Goal: Task Accomplishment & Management: Complete application form

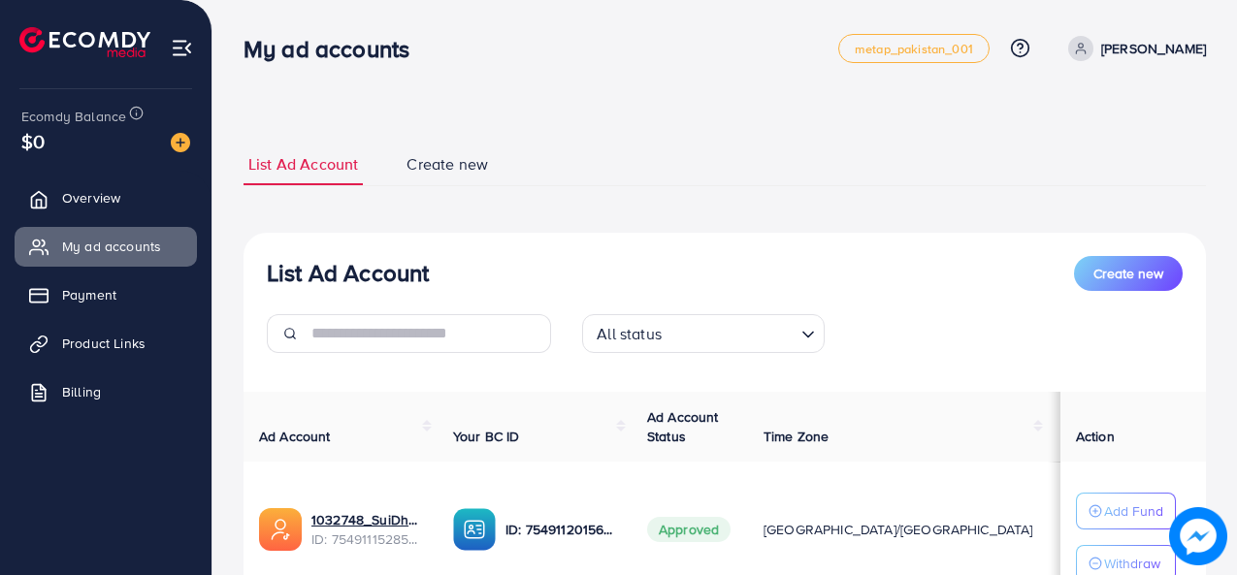
scroll to position [97, 0]
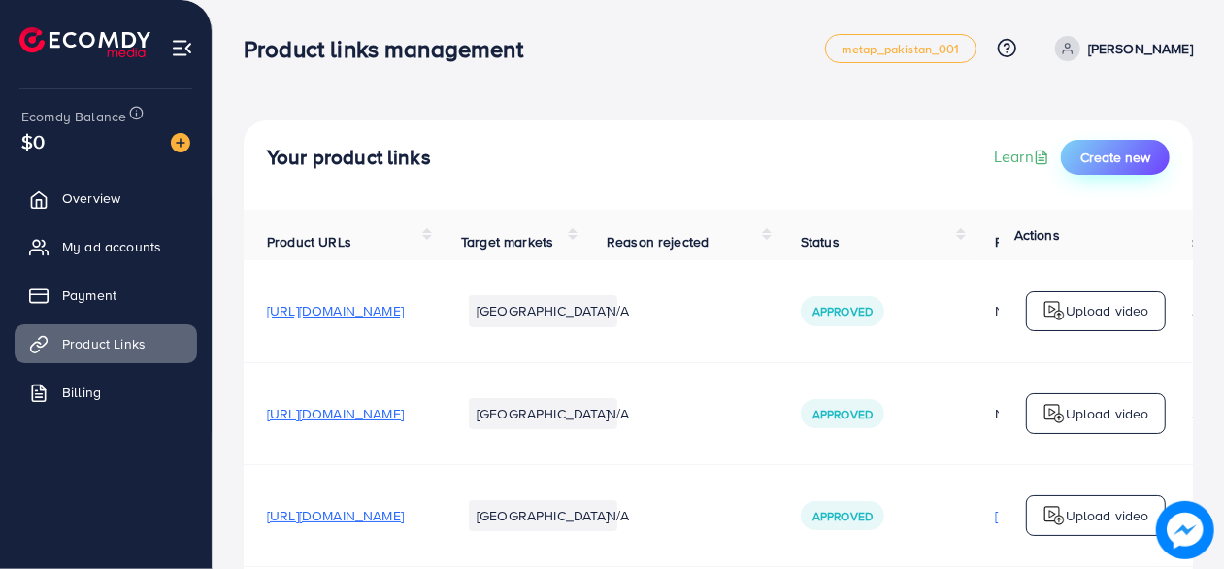
click at [1118, 147] on span "Create new" at bounding box center [1115, 156] width 70 height 19
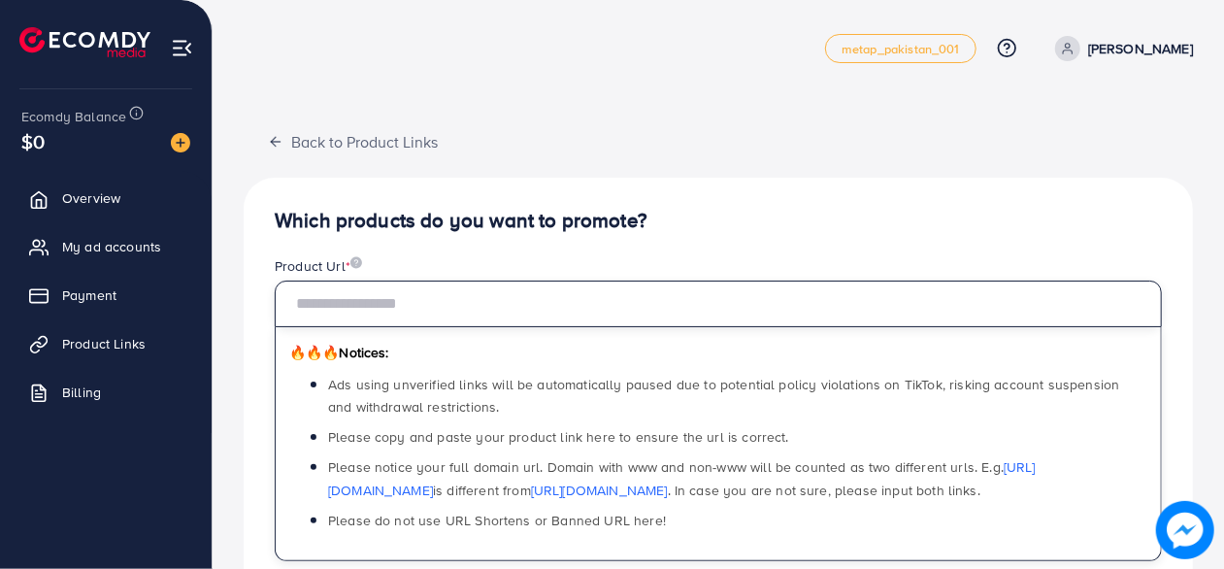
click at [521, 310] on input "text" at bounding box center [718, 303] width 887 height 47
paste input "**********"
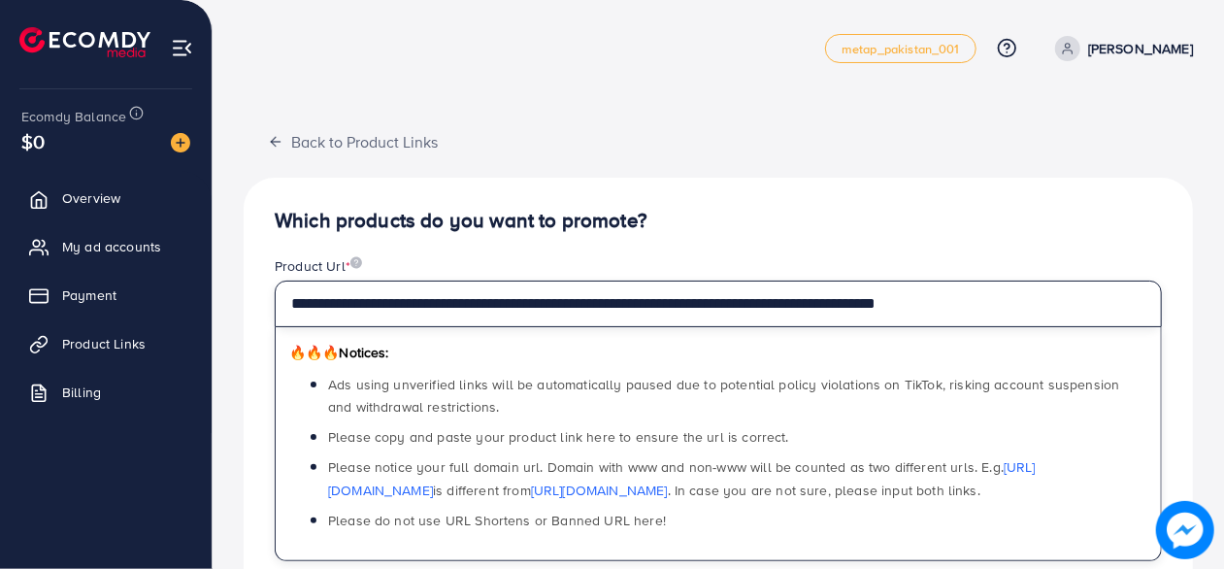
type input "**********"
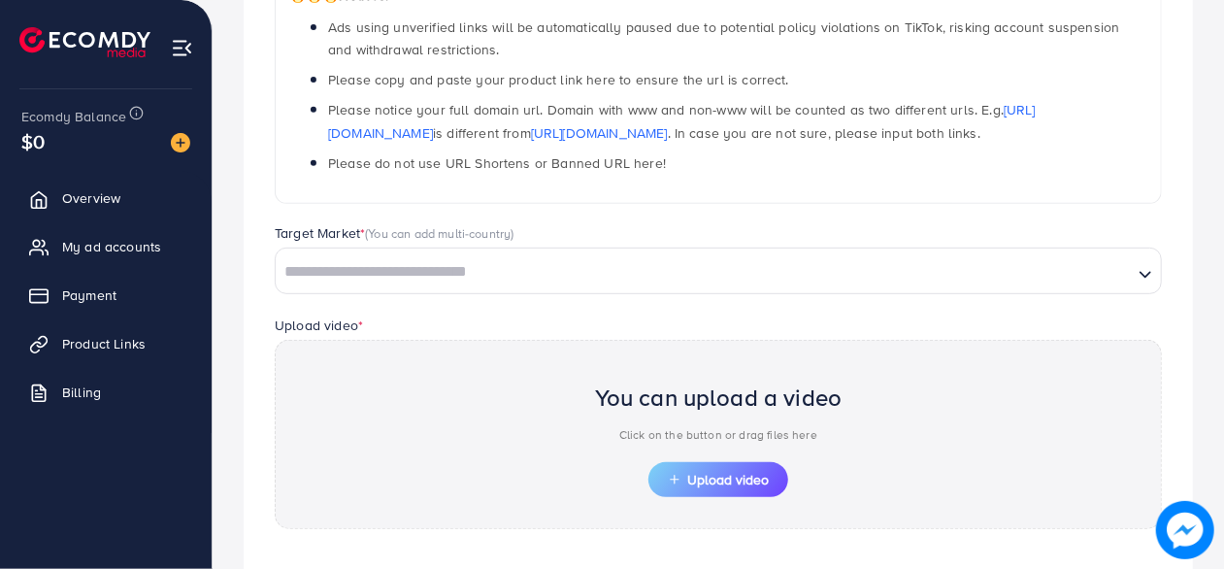
scroll to position [388, 0]
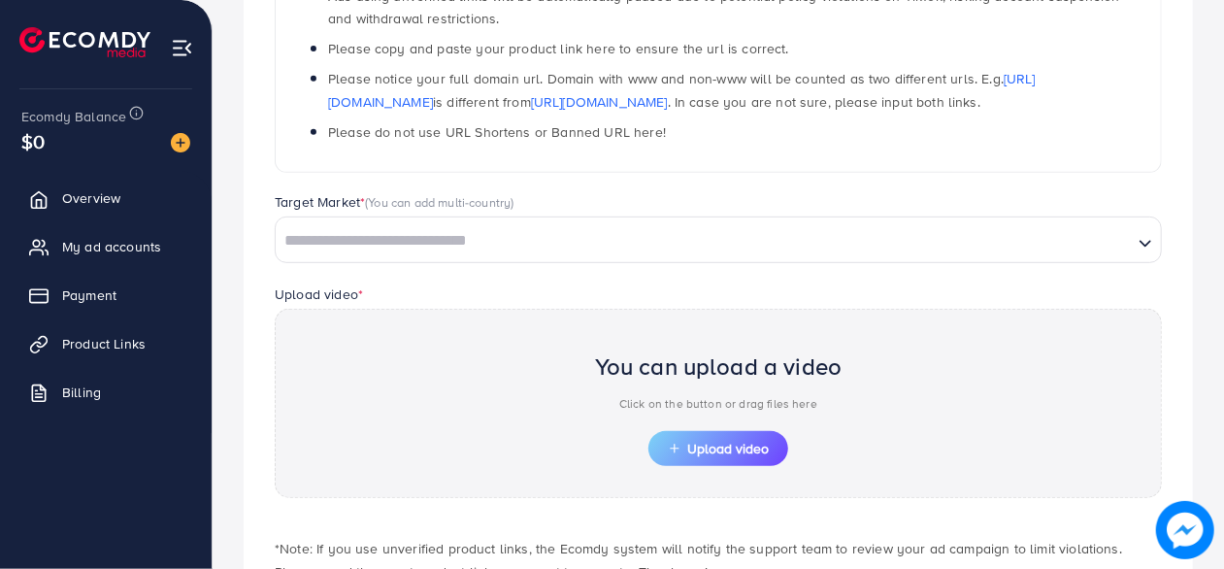
click at [711, 227] on input "Search for option" at bounding box center [703, 241] width 853 height 30
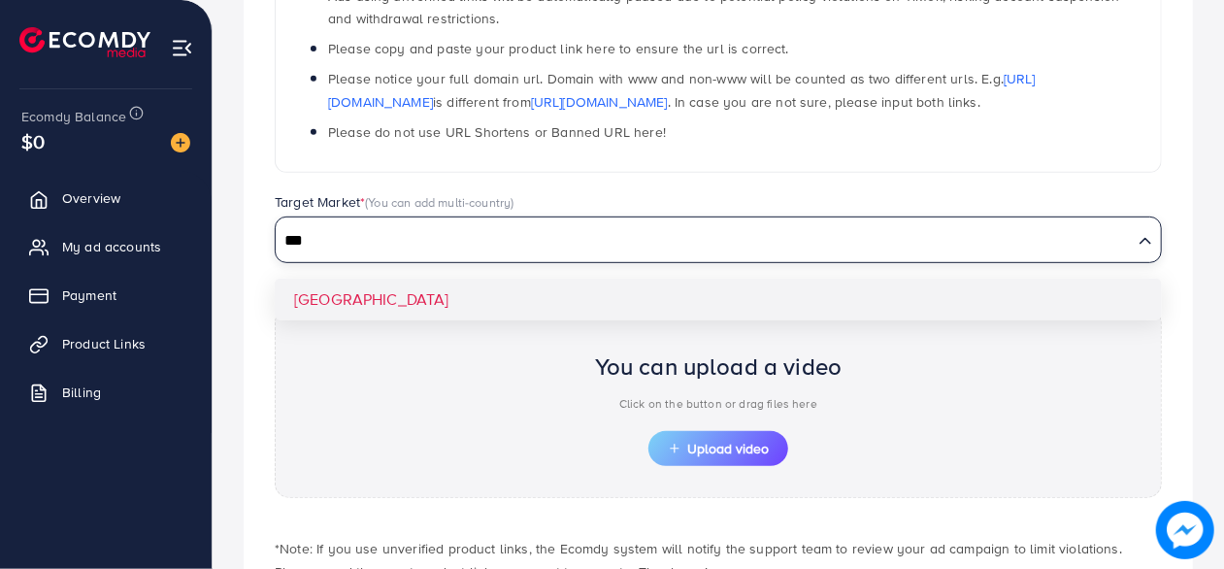
type input "***"
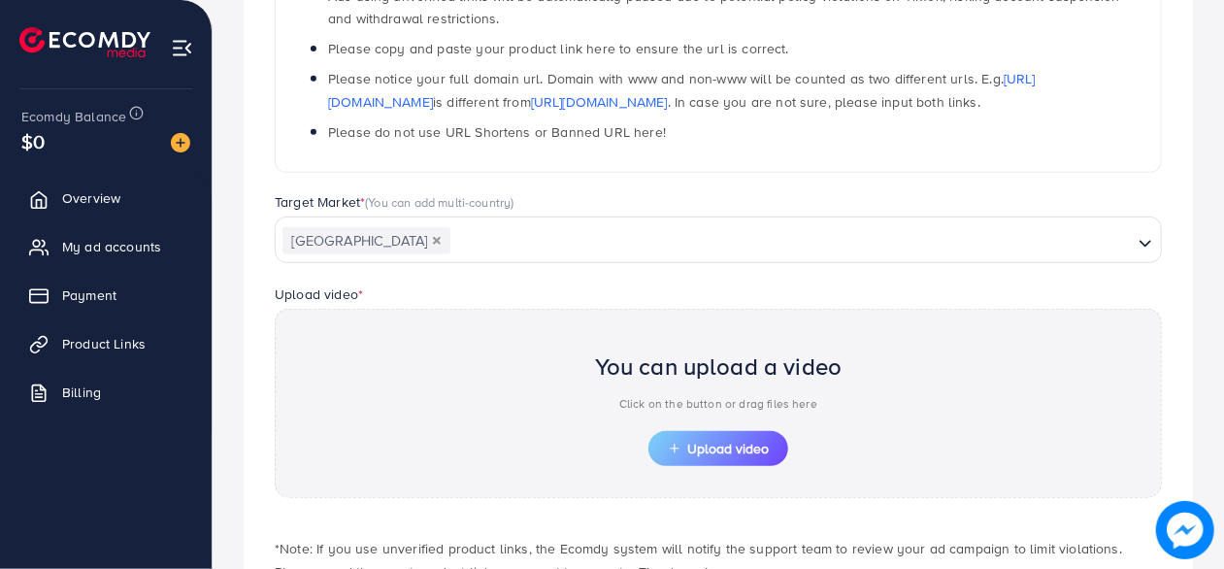
click at [642, 292] on div "**********" at bounding box center [718, 230] width 949 height 883
click at [491, 282] on div "Upload video * You can upload a video Click on the button or drag files here Up…" at bounding box center [718, 389] width 918 height 215
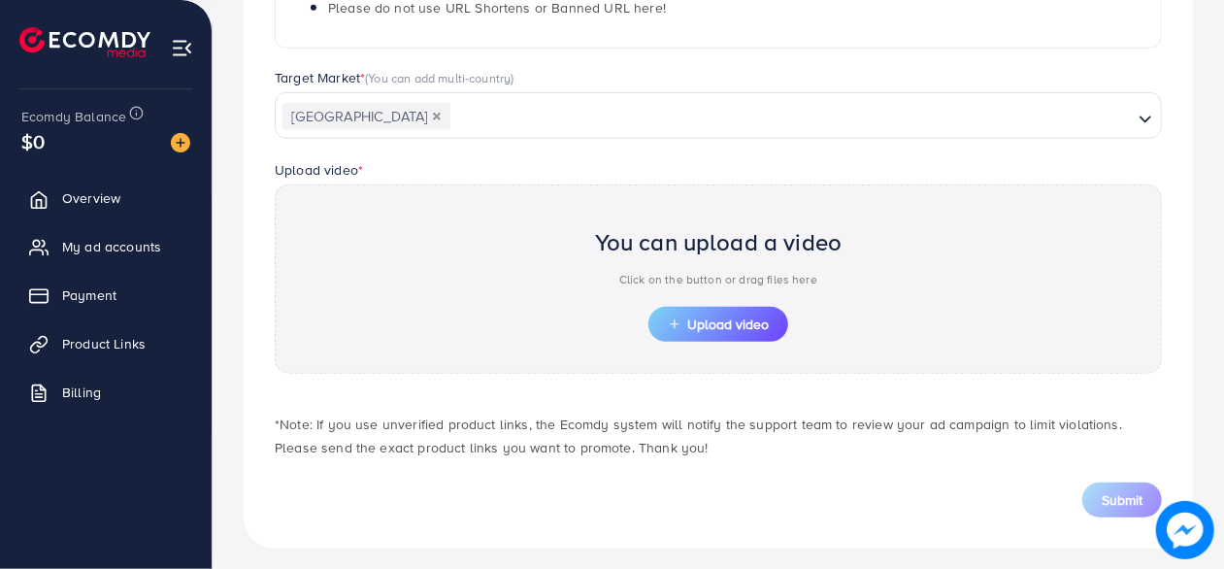
scroll to position [520, 0]
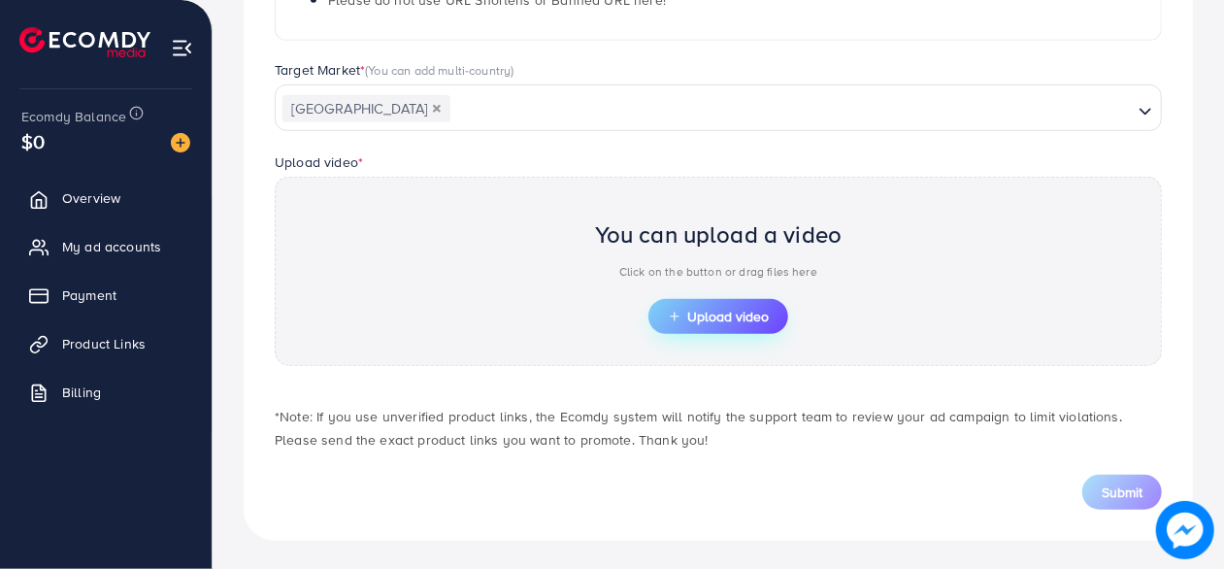
click at [727, 313] on span "Upload video" at bounding box center [718, 317] width 101 height 14
click at [677, 315] on icon "button" at bounding box center [675, 317] width 14 height 14
click at [680, 310] on span "Upload video" at bounding box center [718, 317] width 101 height 14
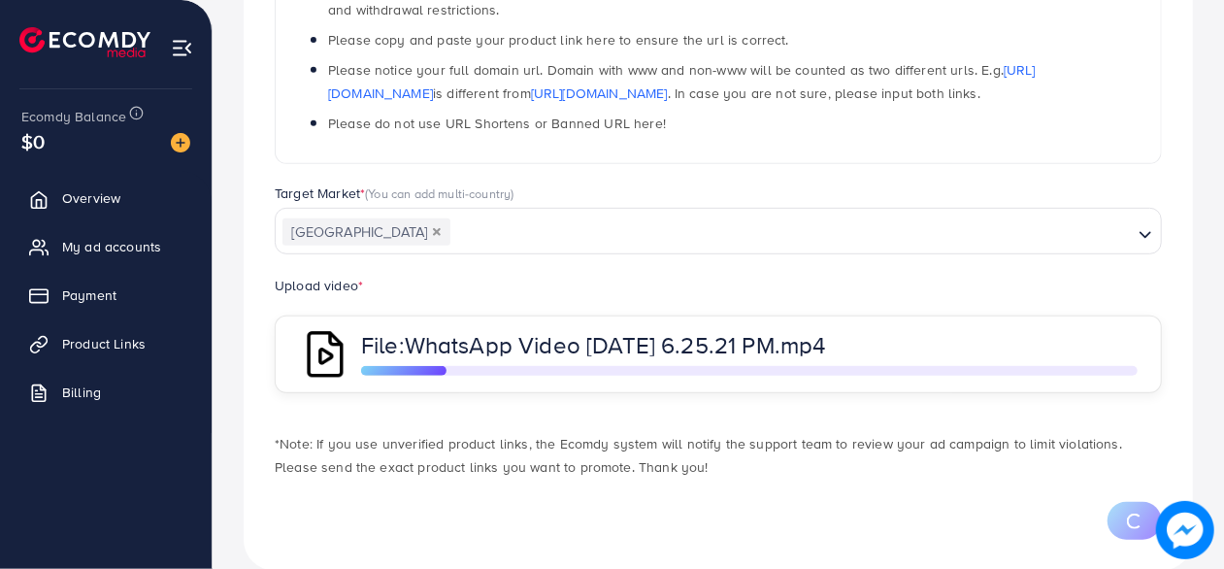
scroll to position [427, 0]
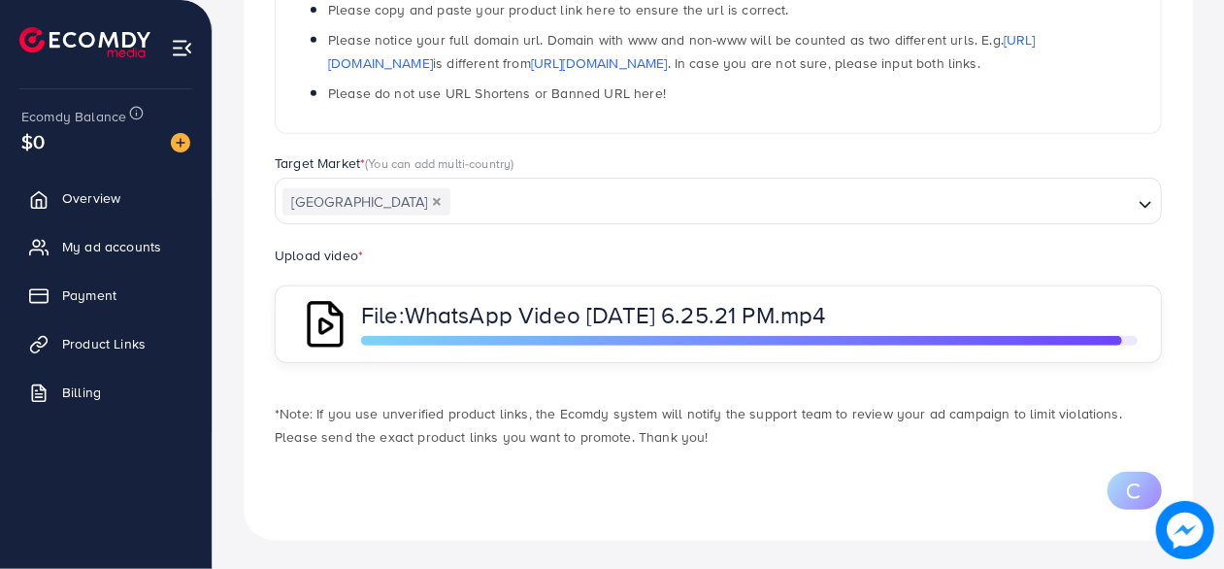
click at [473, 254] on div "Upload video * File: WhatsApp Video 2025-09-13 at 6.25.21 PM.mp4" at bounding box center [718, 303] width 918 height 119
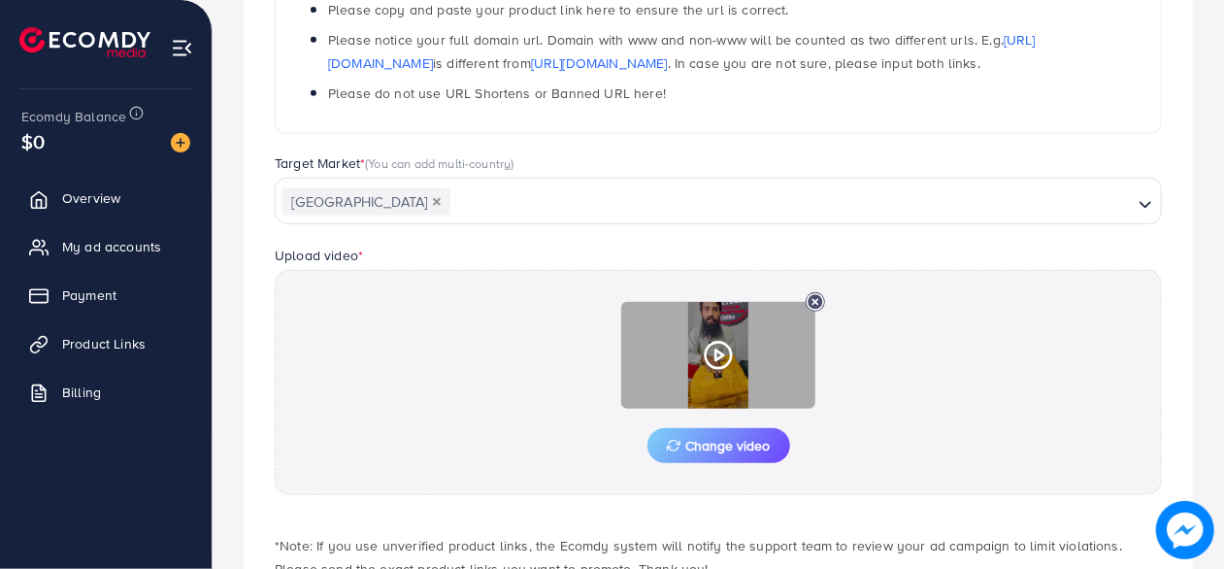
scroll to position [556, 0]
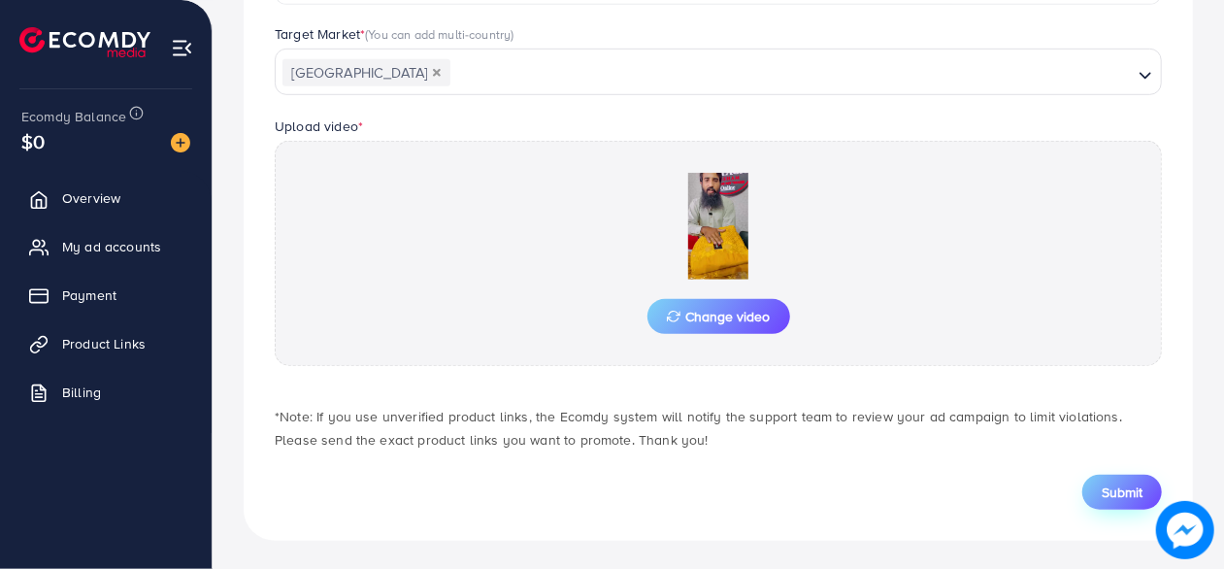
click at [1142, 492] on button "Submit" at bounding box center [1122, 491] width 80 height 35
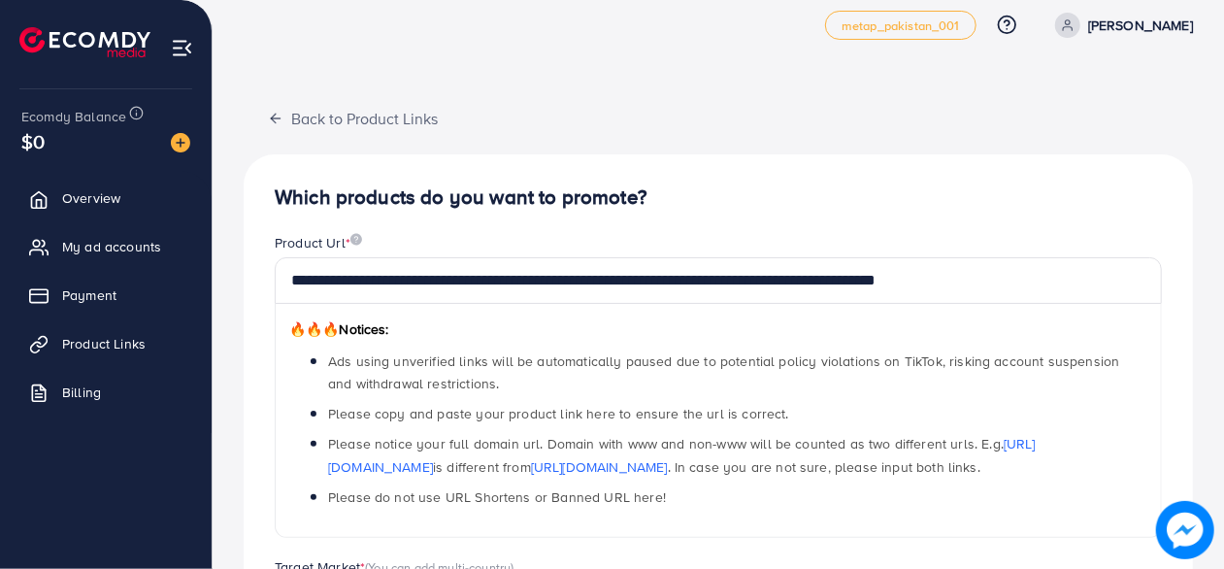
scroll to position [0, 0]
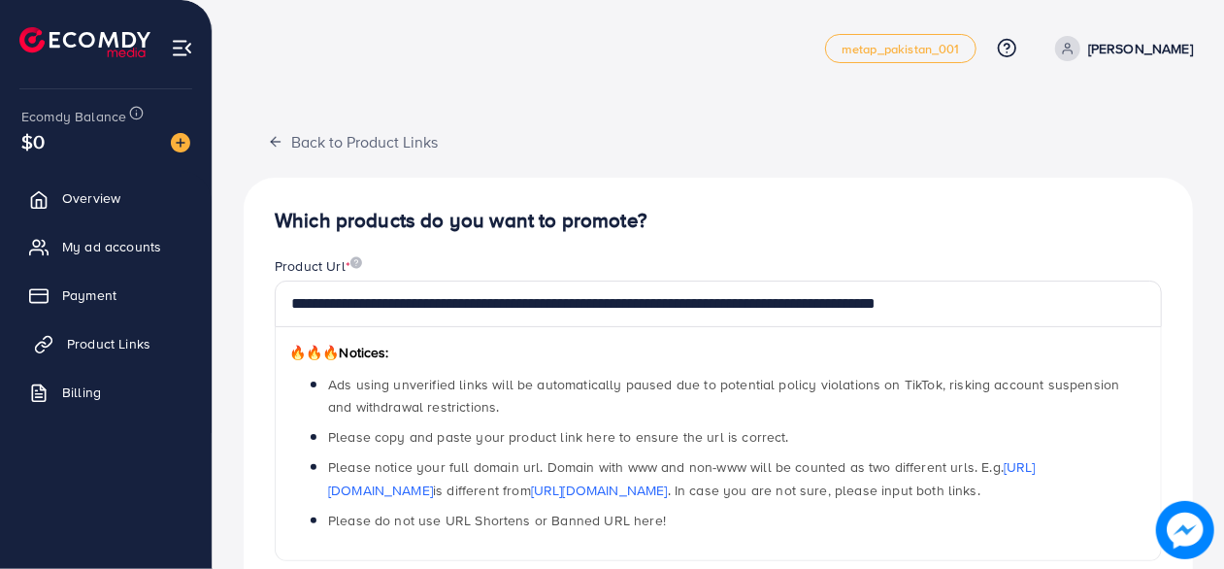
click at [90, 327] on link "Product Links" at bounding box center [106, 343] width 182 height 39
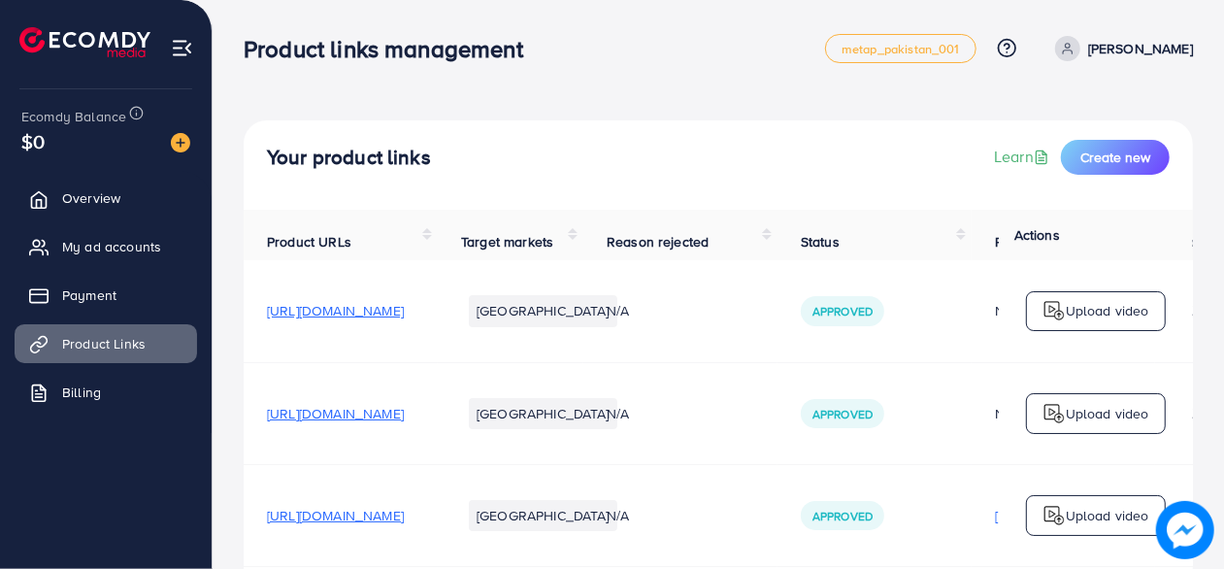
scroll to position [95, 0]
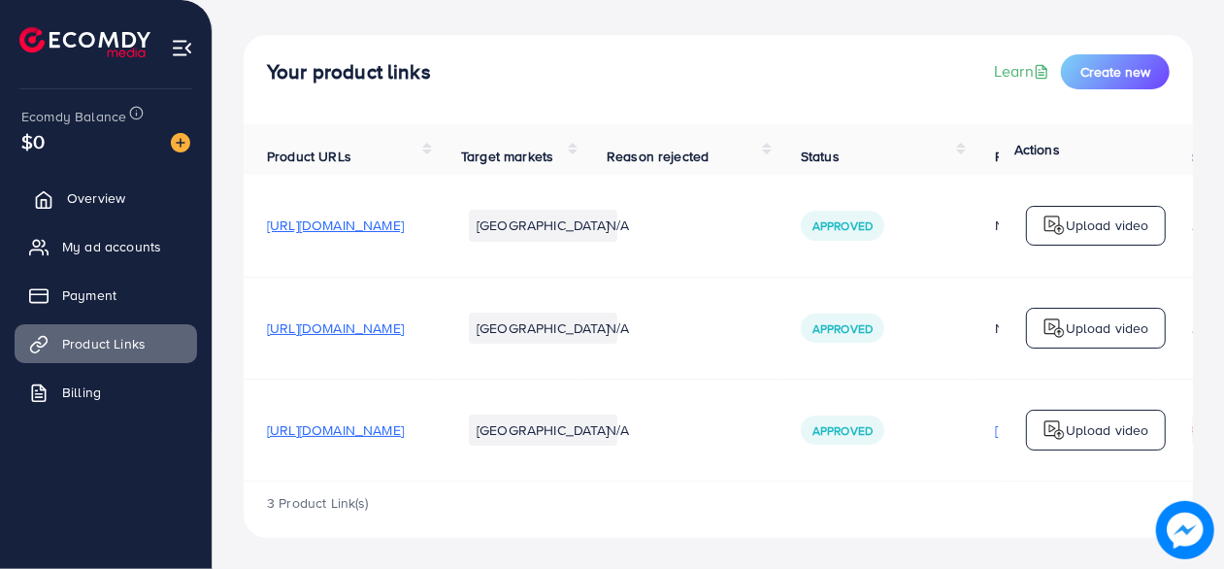
click at [97, 212] on link "Overview" at bounding box center [106, 198] width 182 height 39
click at [100, 251] on span "My ad accounts" at bounding box center [116, 246] width 99 height 19
click at [88, 242] on span "My ad accounts" at bounding box center [116, 246] width 99 height 19
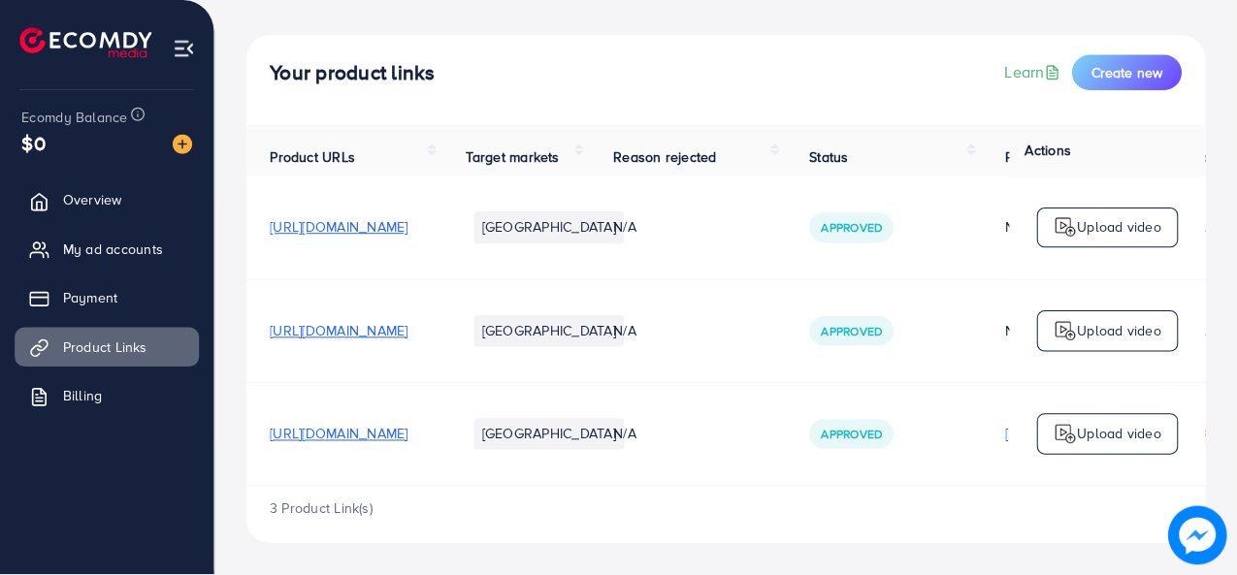
scroll to position [87, 0]
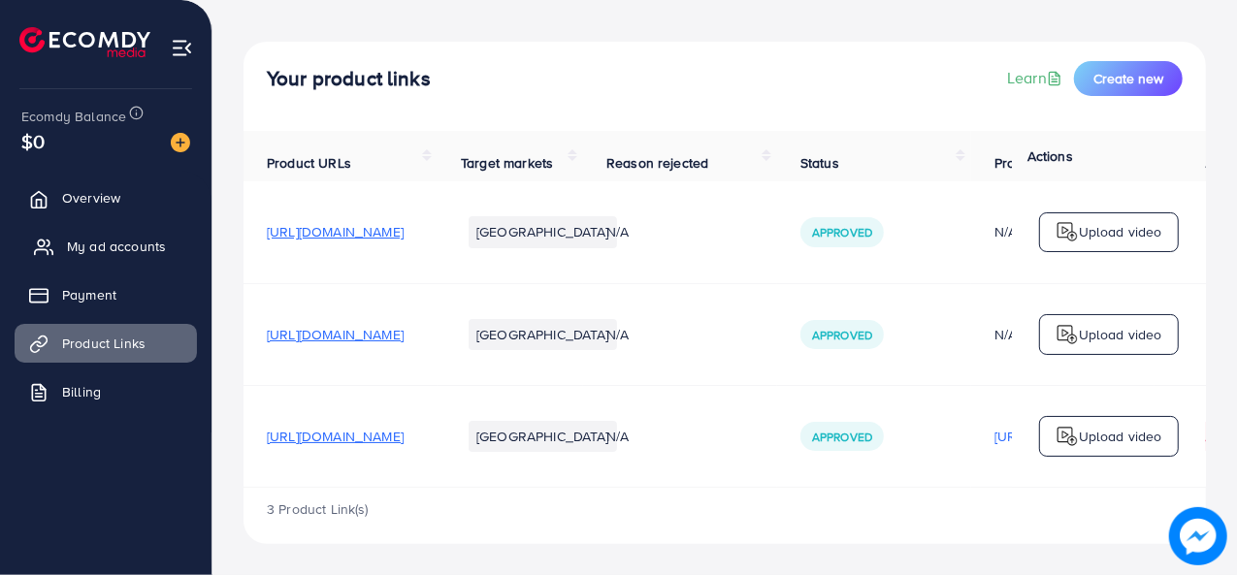
click at [89, 247] on span "My ad accounts" at bounding box center [116, 246] width 99 height 19
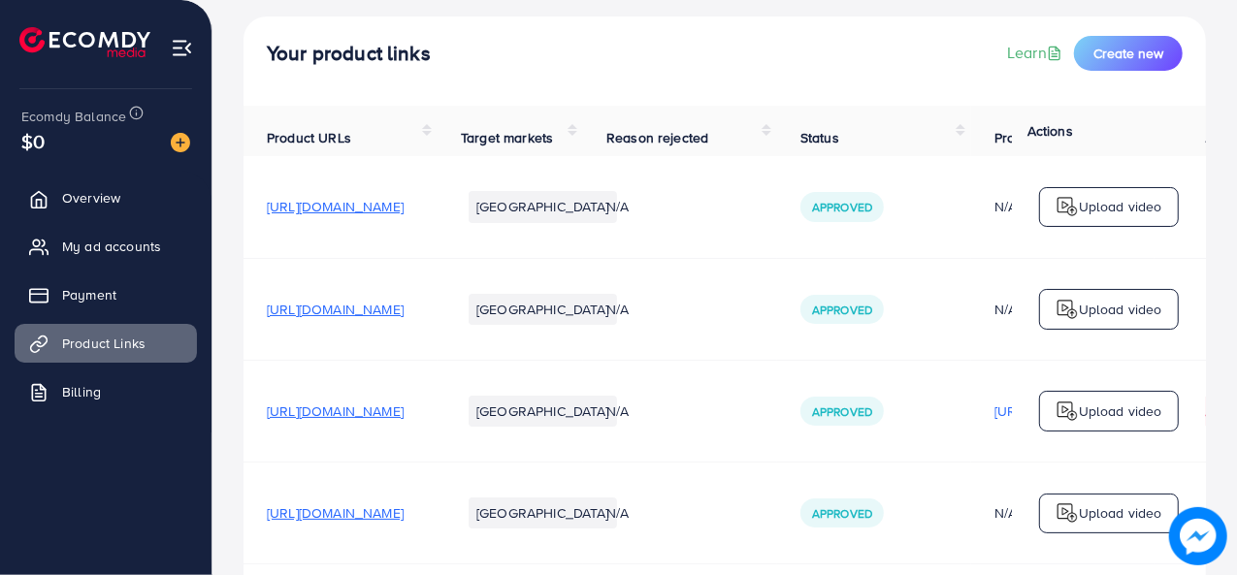
scroll to position [190, 0]
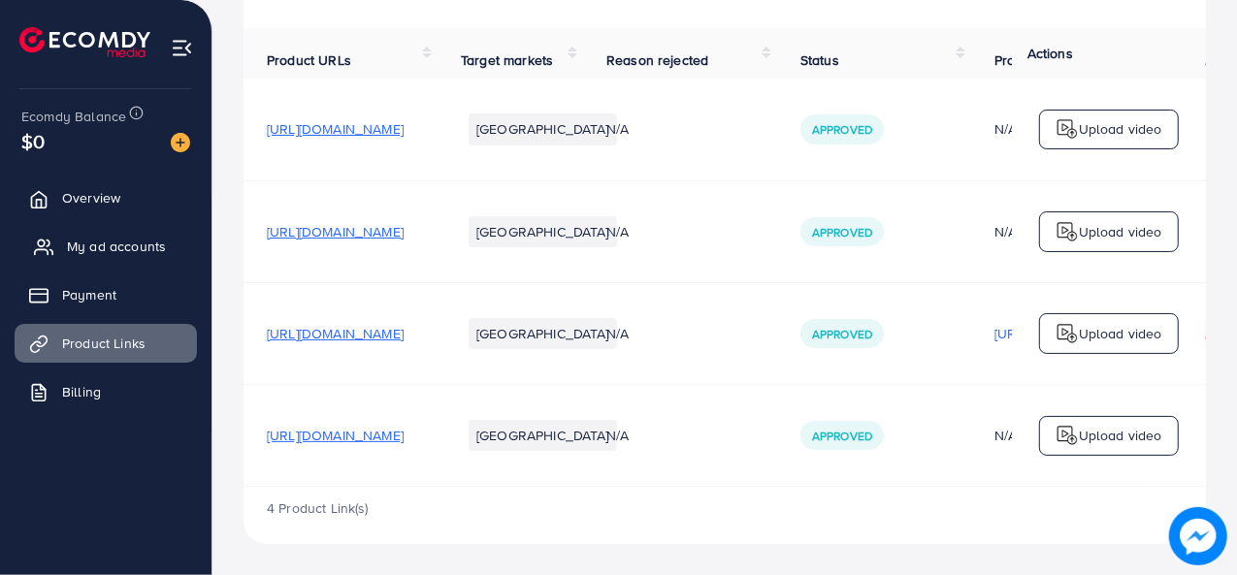
click at [128, 244] on span "My ad accounts" at bounding box center [116, 246] width 99 height 19
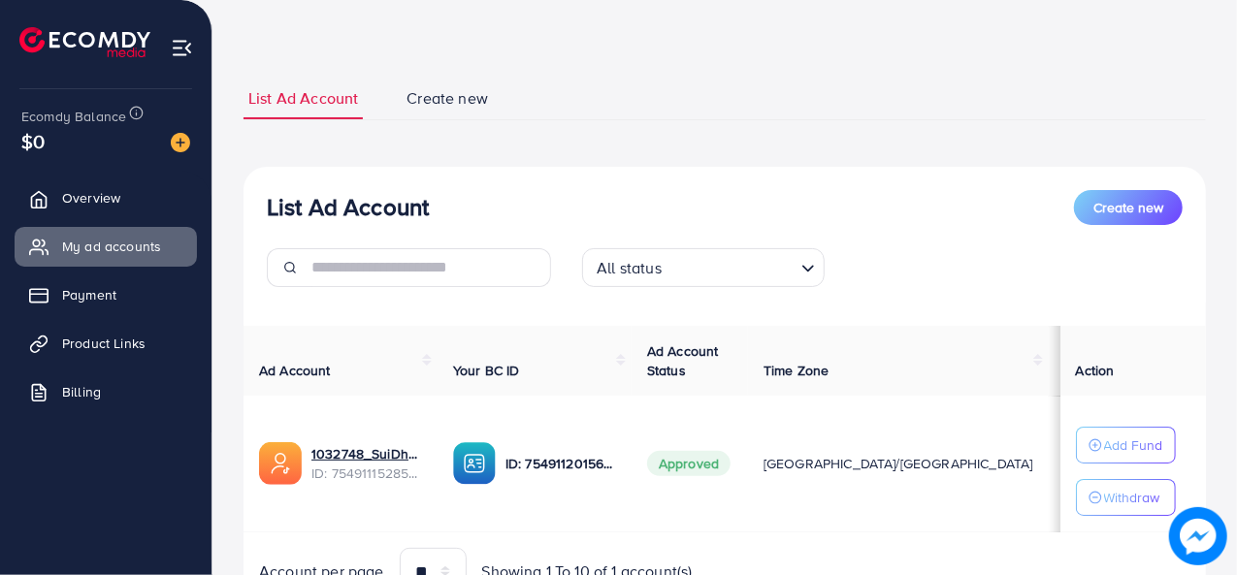
scroll to position [97, 0]
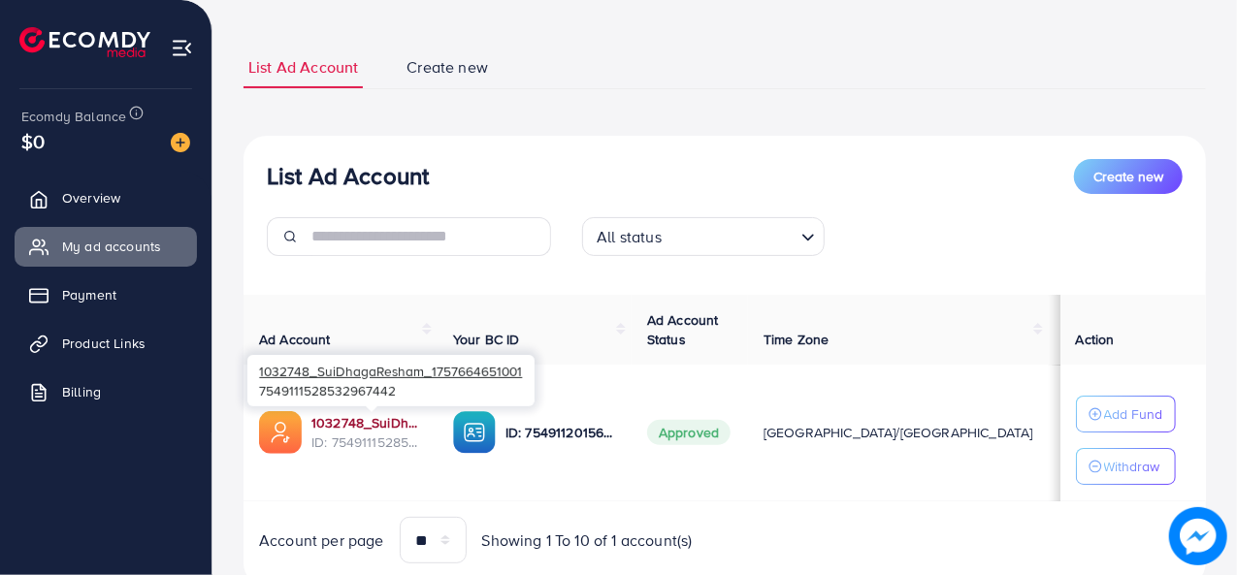
click at [372, 419] on link "1032748_SuiDhagaResham_1757664651001" at bounding box center [366, 422] width 111 height 19
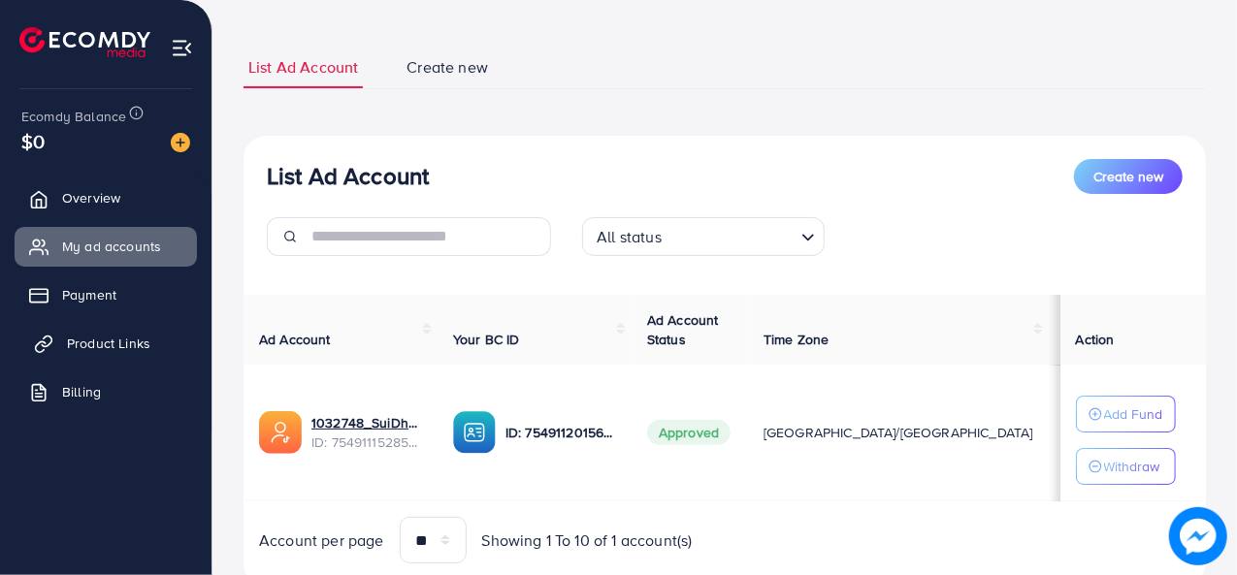
click at [69, 325] on link "Product Links" at bounding box center [106, 343] width 182 height 39
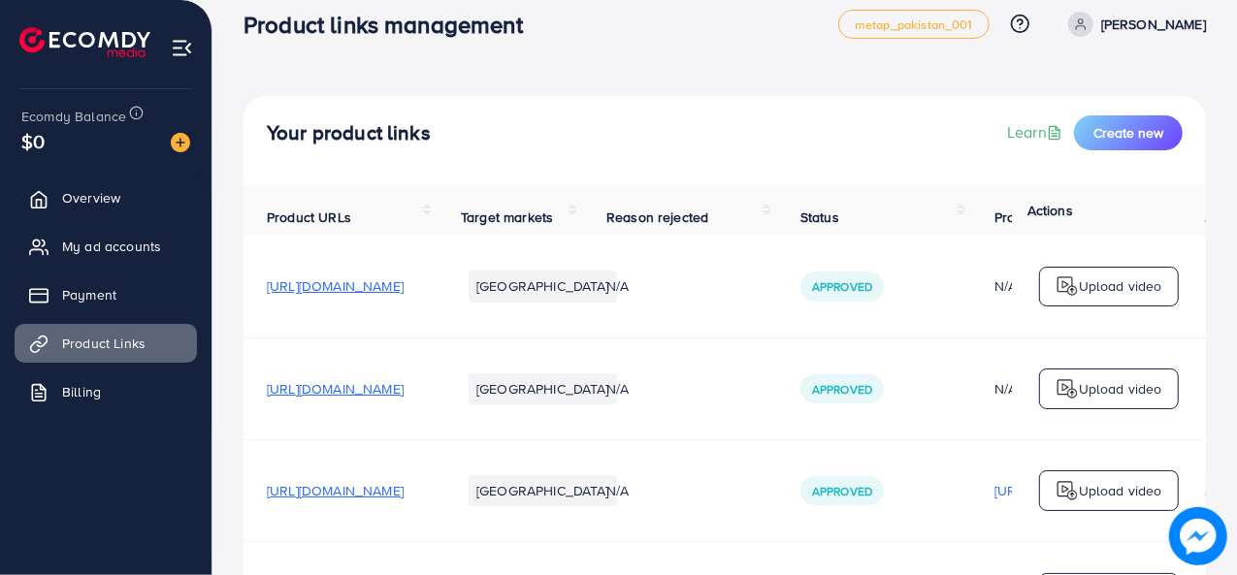
scroll to position [190, 0]
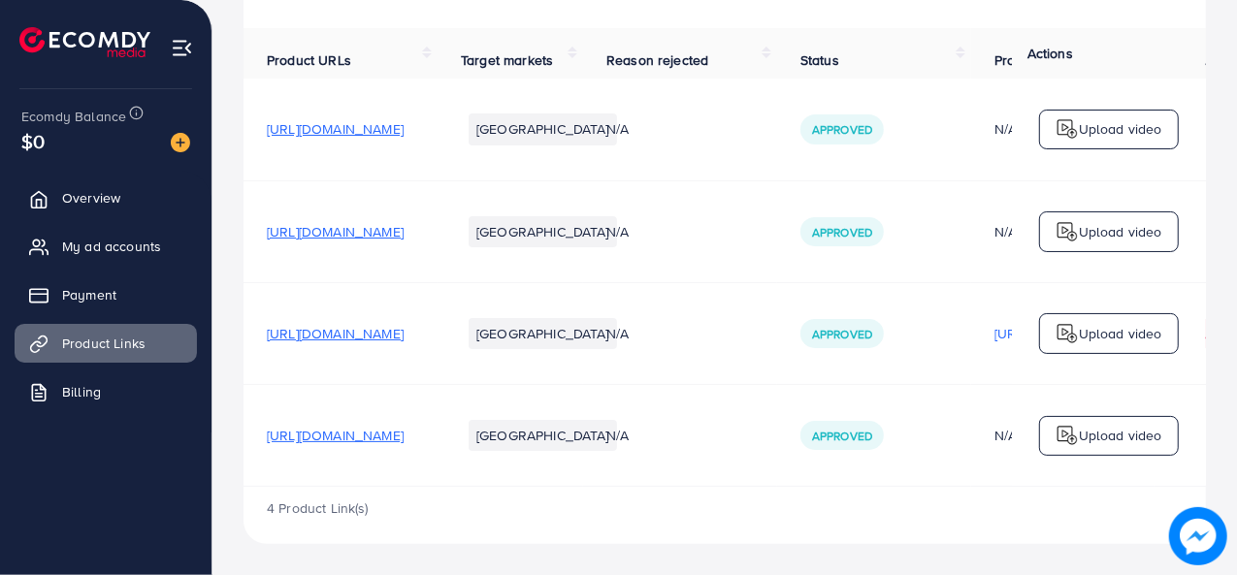
click at [404, 429] on span "[URL][DOMAIN_NAME]" at bounding box center [335, 435] width 137 height 19
click at [404, 430] on span "[URL][DOMAIN_NAME]" at bounding box center [335, 435] width 137 height 19
click at [114, 235] on link "My ad accounts" at bounding box center [106, 246] width 182 height 39
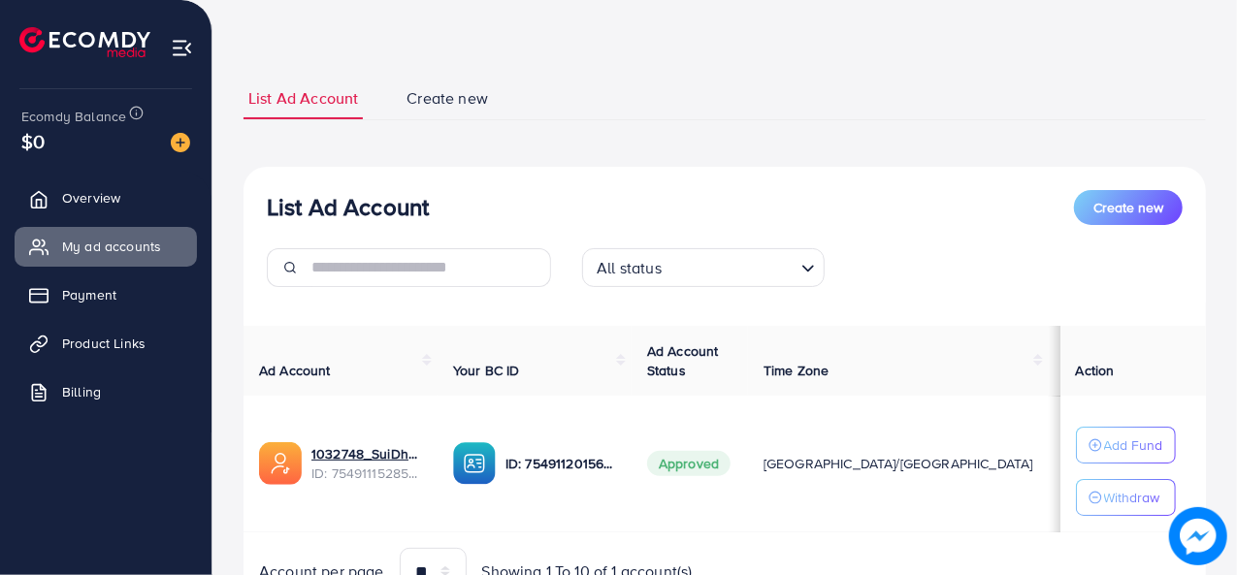
scroll to position [97, 0]
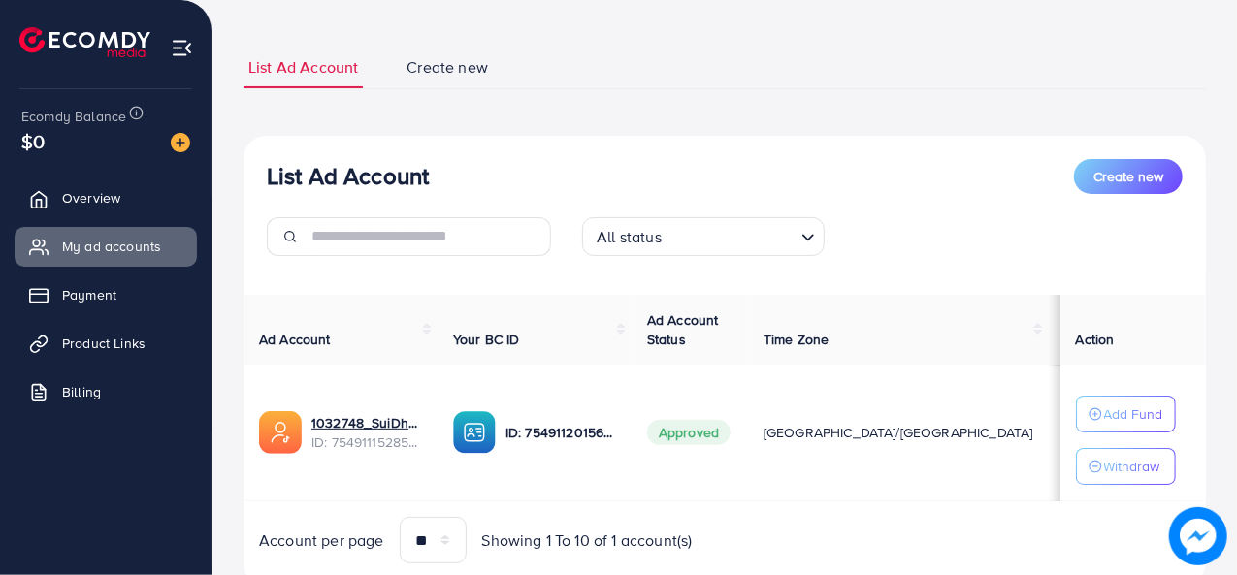
click at [717, 517] on div "Account per page ** ** ** *** Showing 1 To 10 of 1 account(s)" at bounding box center [484, 540] width 481 height 47
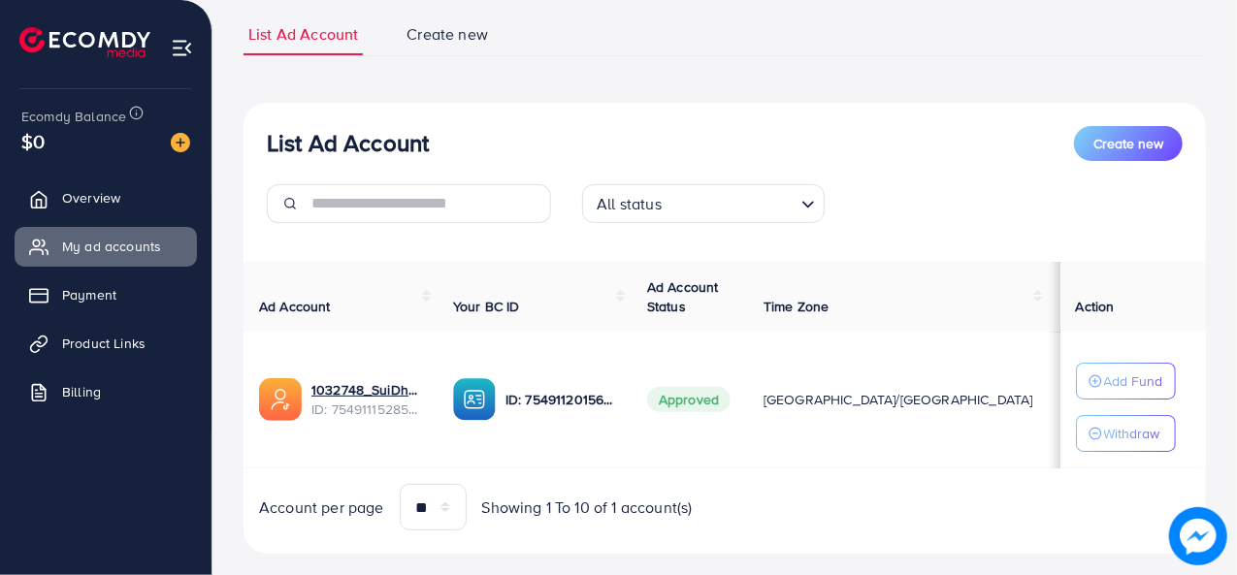
scroll to position [161, 0]
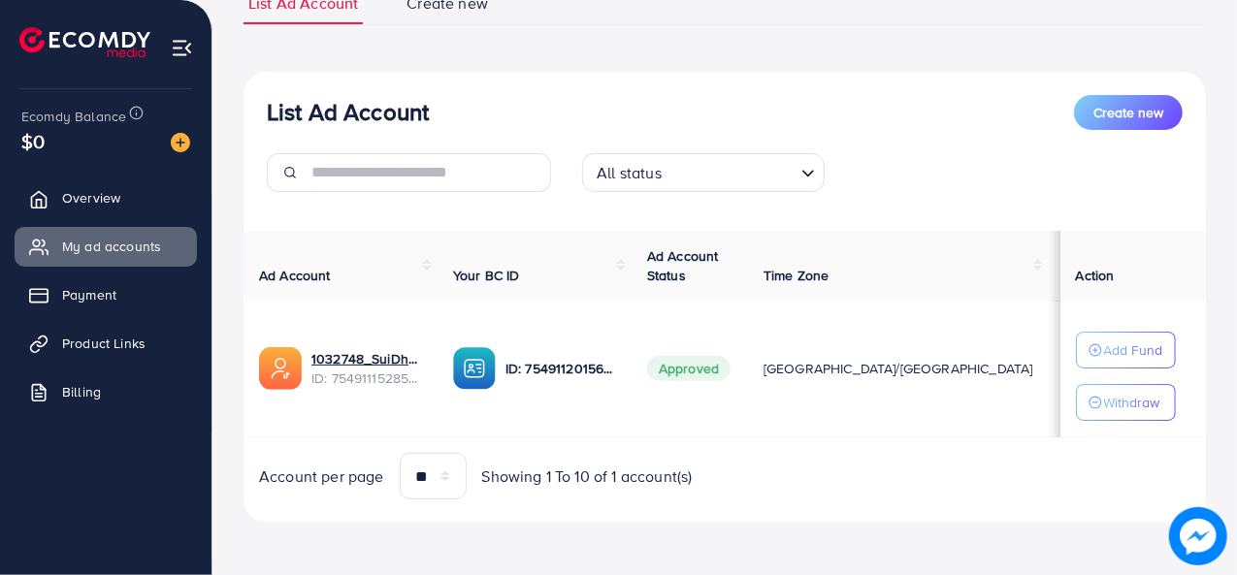
click at [716, 72] on div "List Ad Account Create new All status Loading... Ad Account Your BC ID Ad Accou…" at bounding box center [725, 298] width 963 height 452
click at [121, 342] on span "Product Links" at bounding box center [108, 343] width 83 height 19
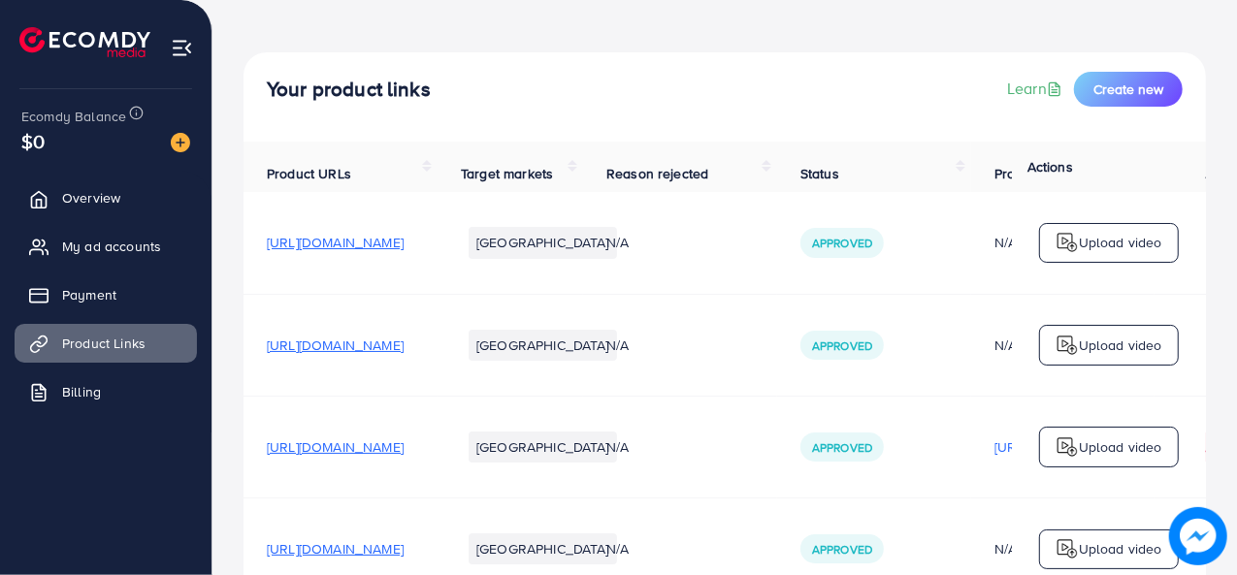
scroll to position [190, 0]
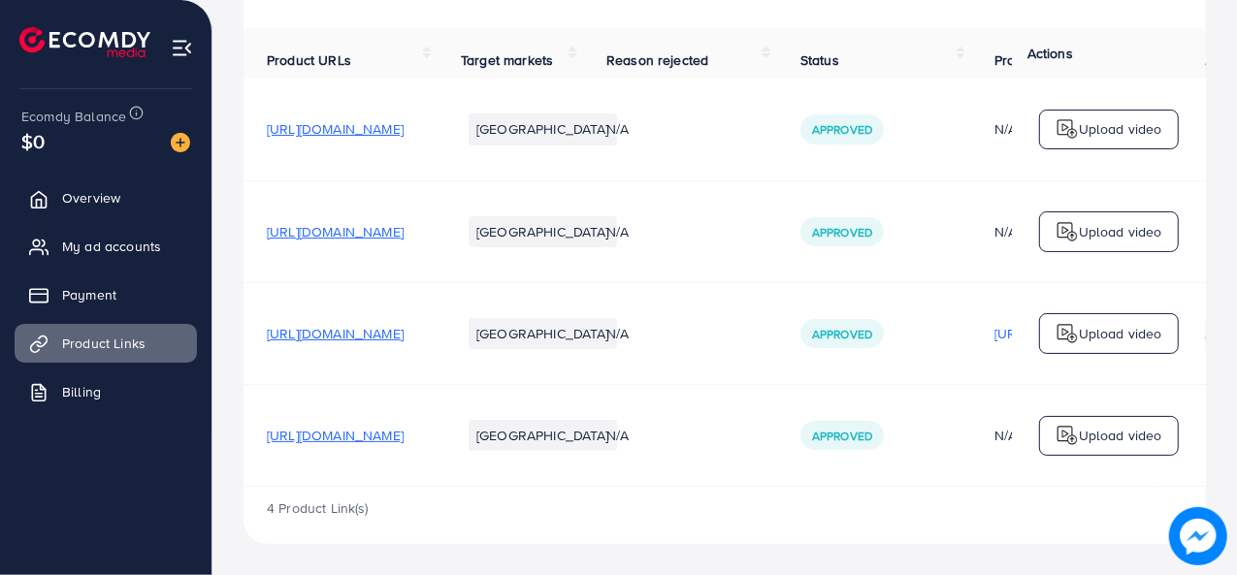
click at [373, 432] on span "[URL][DOMAIN_NAME]" at bounding box center [335, 435] width 137 height 19
